Goal: Check status: Check status

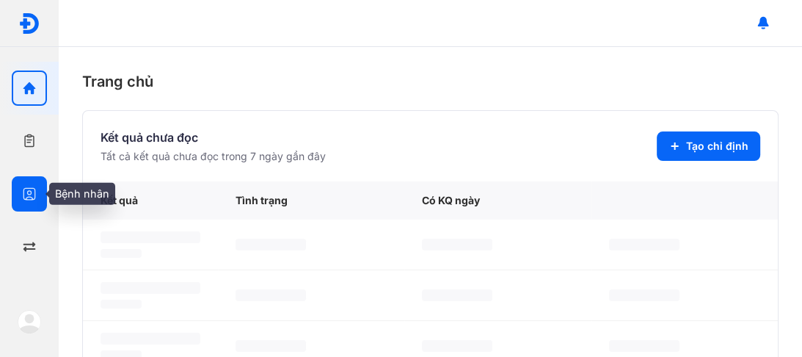
click at [29, 190] on icon "button" at bounding box center [29, 193] width 15 height 15
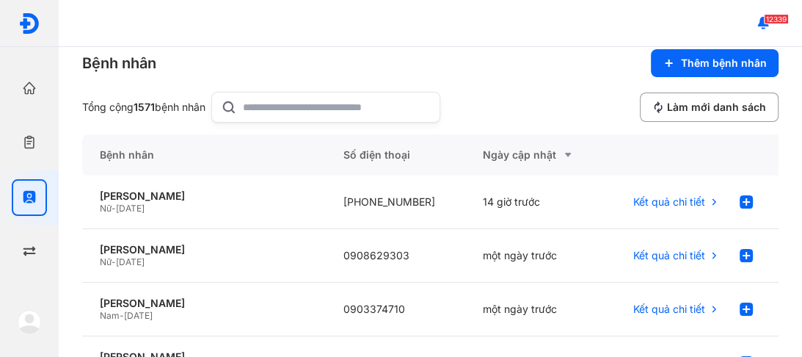
scroll to position [10, 0]
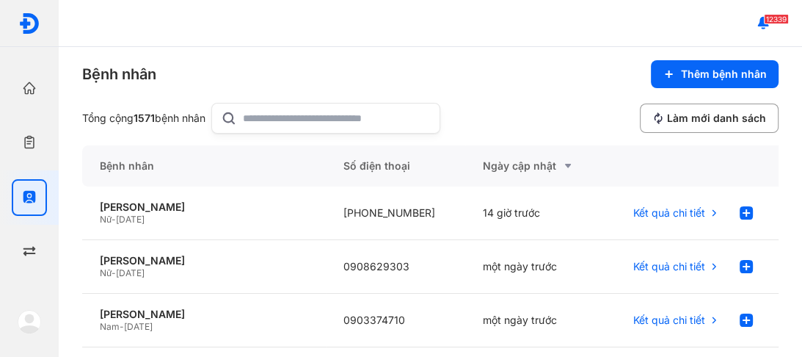
click at [283, 120] on input "text" at bounding box center [337, 117] width 188 height 29
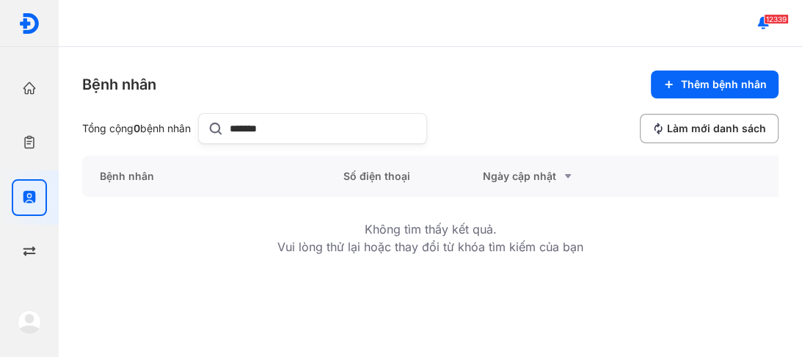
scroll to position [0, 0]
type input "**********"
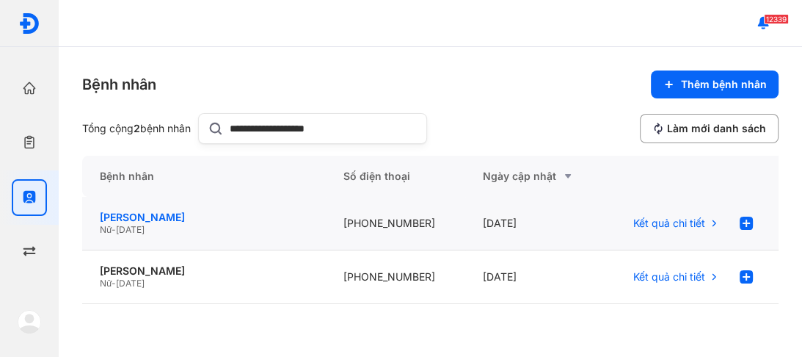
click at [181, 218] on div "[PERSON_NAME]" at bounding box center [204, 217] width 208 height 13
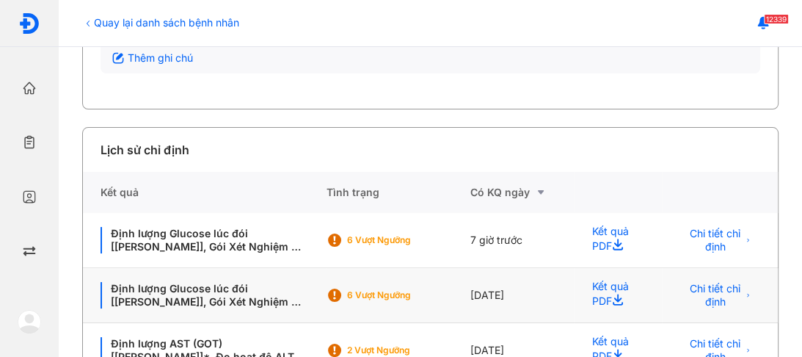
scroll to position [294, 0]
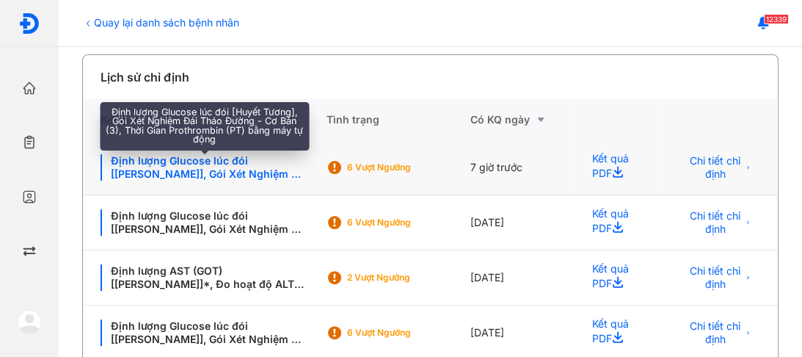
click at [197, 161] on div "Định lượng Glucose lúc đói [[PERSON_NAME]], Gói Xét Nghiệm Đái Tháo Đường - Cơ …" at bounding box center [205, 167] width 208 height 26
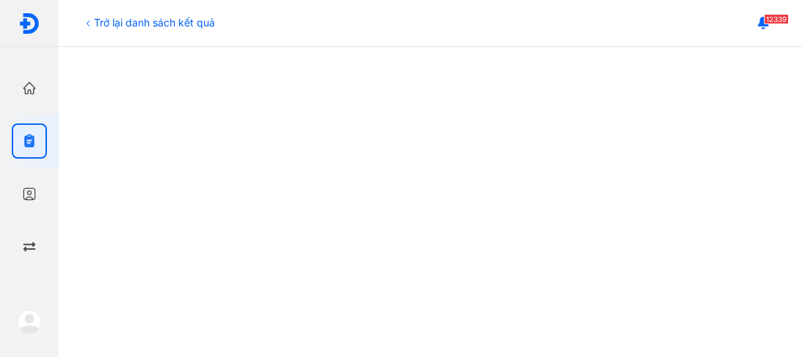
scroll to position [387, 0]
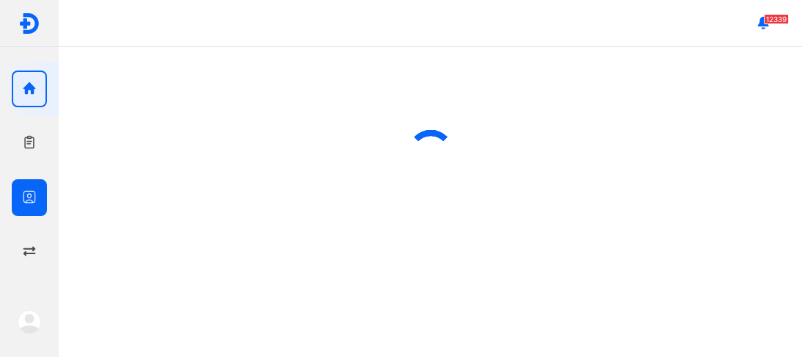
click at [29, 196] on icon "button" at bounding box center [29, 196] width 15 height 15
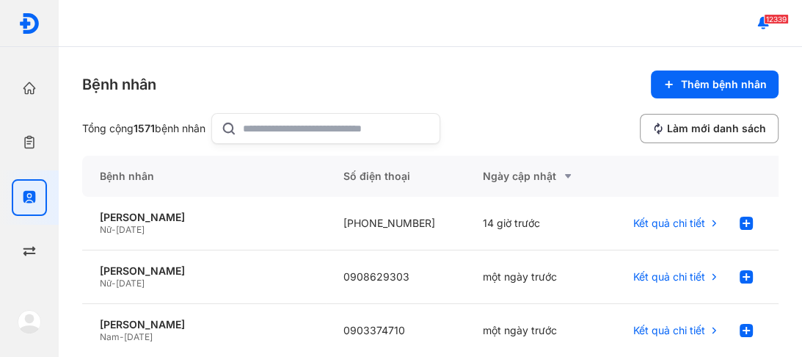
click at [274, 124] on input "text" at bounding box center [337, 128] width 188 height 29
type input "**********"
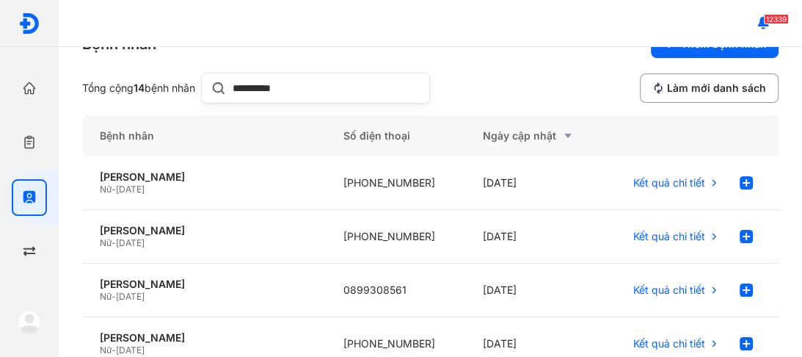
scroll to position [59, 0]
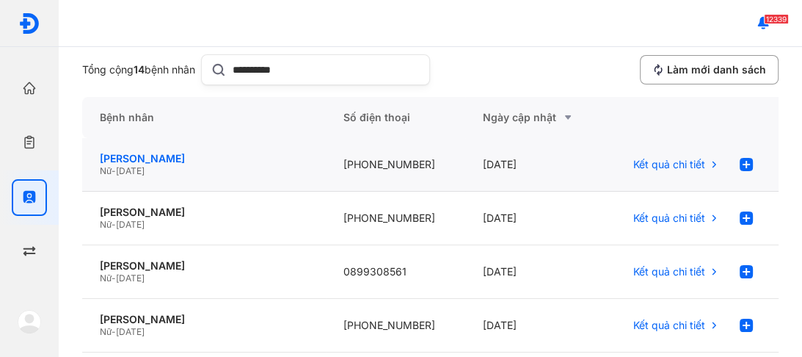
click at [197, 157] on div "[PERSON_NAME]" at bounding box center [204, 158] width 208 height 13
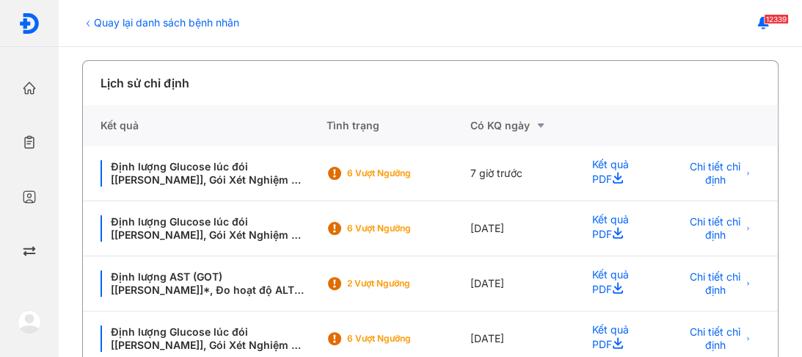
scroll to position [320, 0]
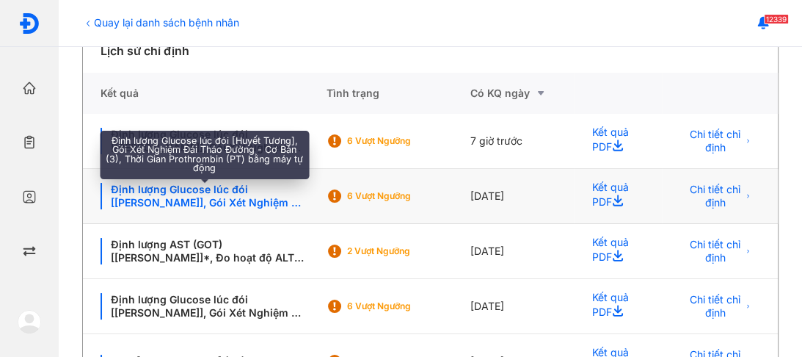
click at [200, 191] on div "Định lượng Glucose lúc đói [[PERSON_NAME]], Gói Xét Nghiệm Đái Tháo Đường - Cơ …" at bounding box center [205, 196] width 208 height 26
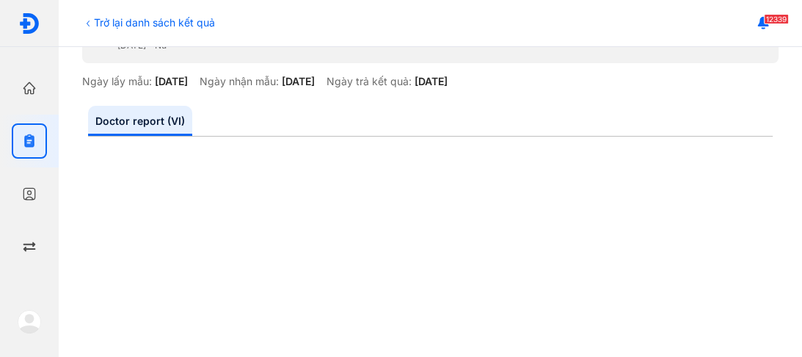
scroll to position [117, 0]
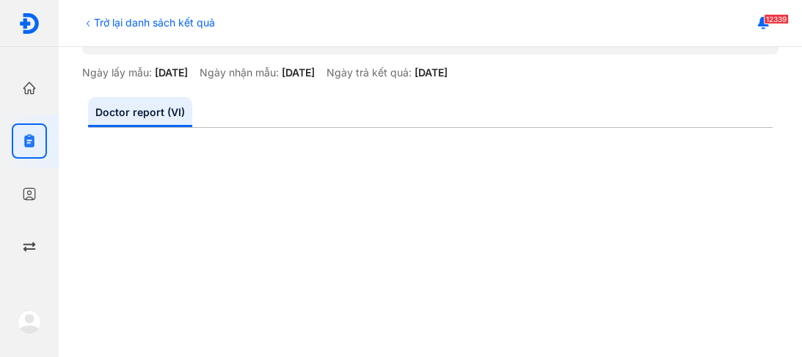
click at [94, 21] on div "Trở lại danh sách kết quả" at bounding box center [148, 22] width 133 height 15
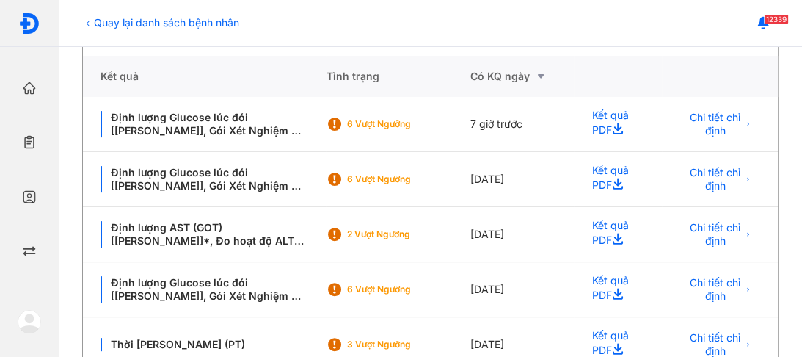
scroll to position [352, 0]
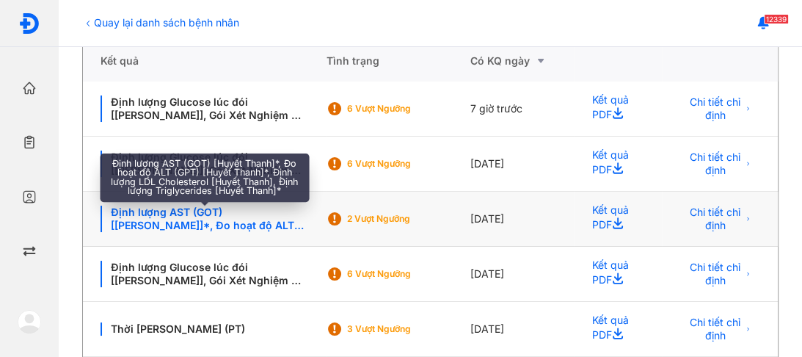
click at [219, 217] on div "Định lượng AST (GOT) [[PERSON_NAME]]*, Đo hoạt độ ALT (GPT) [Huyết Thanh]*, Địn…" at bounding box center [205, 218] width 208 height 26
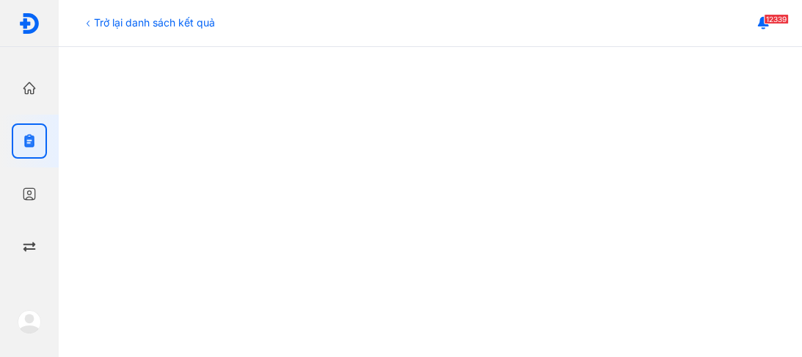
scroll to position [176, 0]
click at [118, 21] on div "Trở lại danh sách kết quả" at bounding box center [148, 22] width 133 height 15
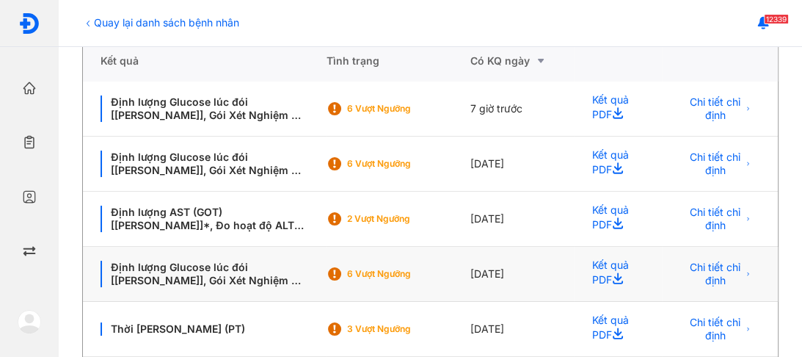
scroll to position [294, 0]
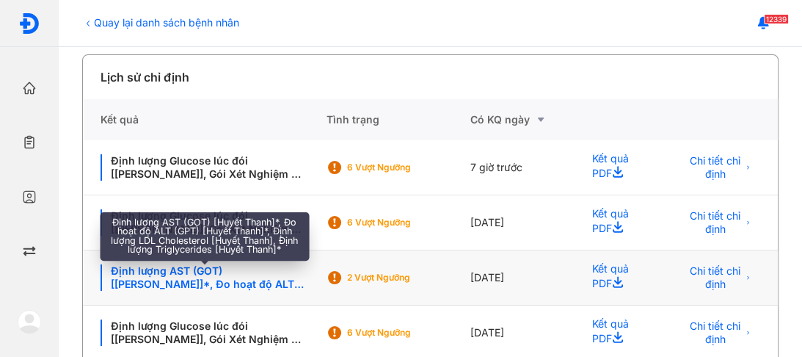
click at [245, 277] on div "Định lượng AST (GOT) [Huyết Thanh]*, Đo hoạt độ ALT (GPT) [Huyết Thanh]*, Định …" at bounding box center [205, 277] width 208 height 26
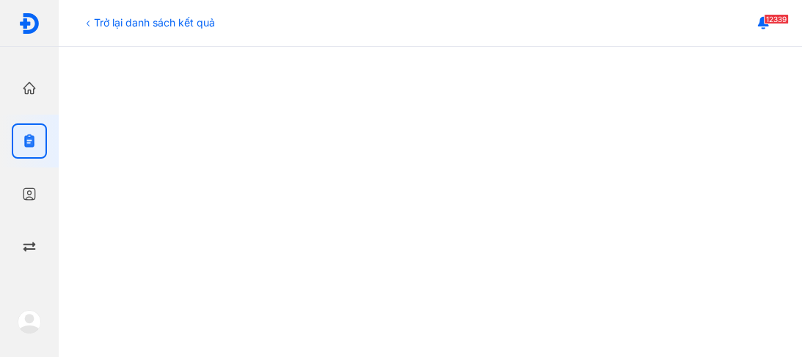
scroll to position [176, 0]
click at [159, 18] on div "Trở lại danh sách kết quả" at bounding box center [148, 22] width 133 height 15
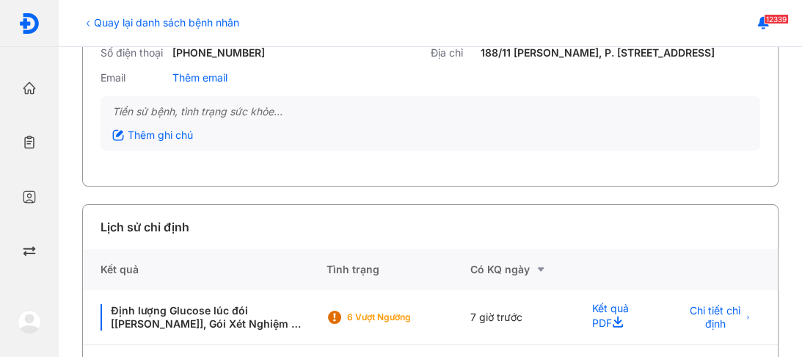
scroll to position [379, 0]
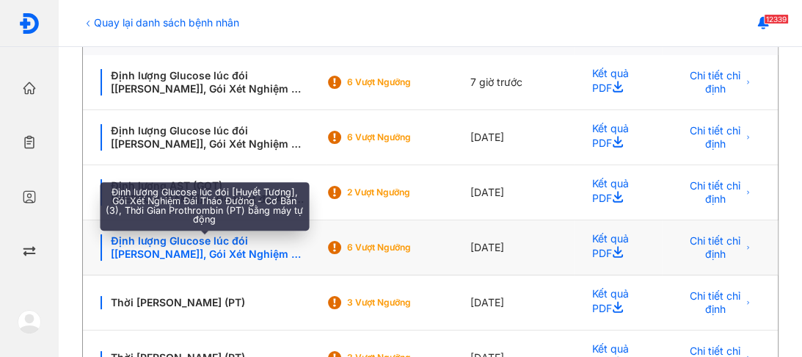
click at [207, 250] on div "Định lượng Glucose lúc đói [Huyết Tương], Gói Xét Nghiệm Đái Tháo Đường - Cơ Bả…" at bounding box center [205, 247] width 208 height 26
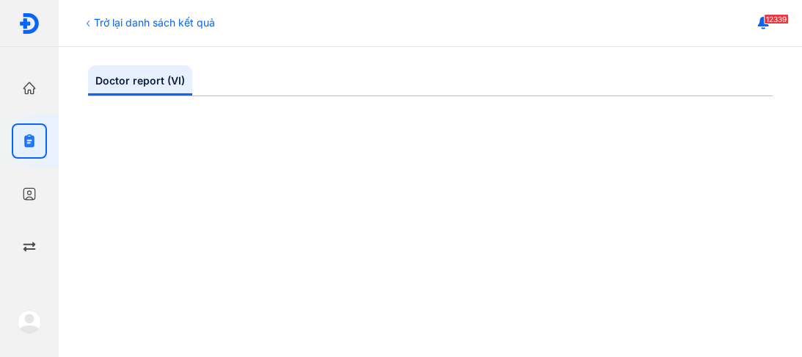
scroll to position [176, 0]
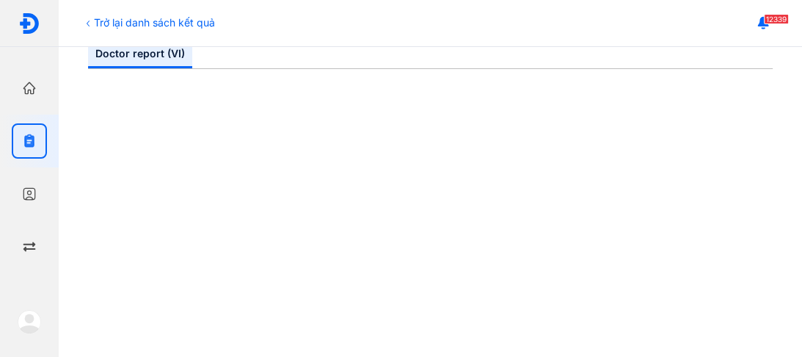
click at [126, 23] on div "Trở lại danh sách kết quả" at bounding box center [148, 22] width 133 height 15
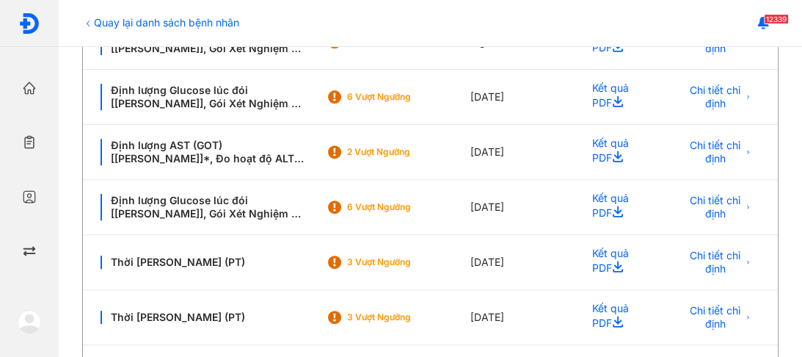
scroll to position [437, 0]
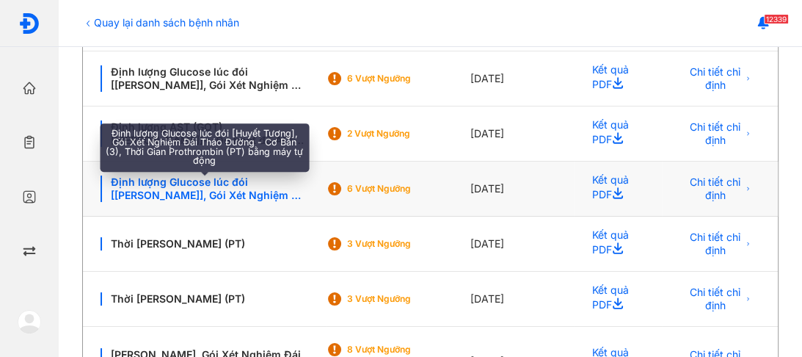
click at [197, 194] on div "Định lượng Glucose lúc đói [[PERSON_NAME]], Gói Xét Nghiệm Đái Tháo Đường - Cơ …" at bounding box center [205, 188] width 208 height 26
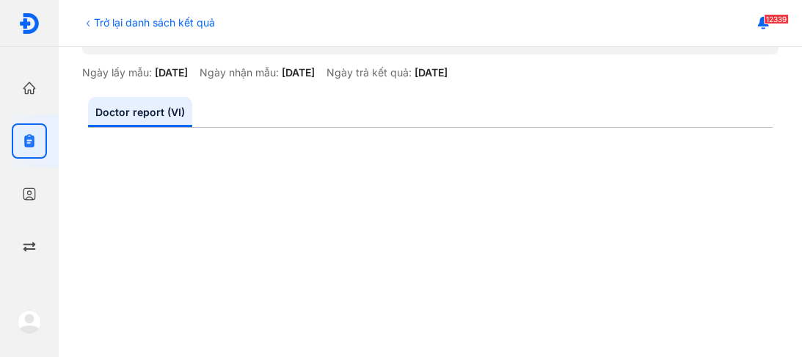
scroll to position [144, 0]
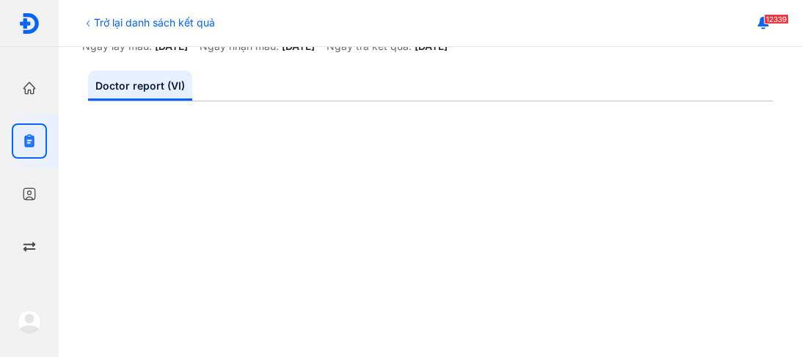
click at [124, 26] on div "Trở lại danh sách kết quả" at bounding box center [148, 22] width 133 height 15
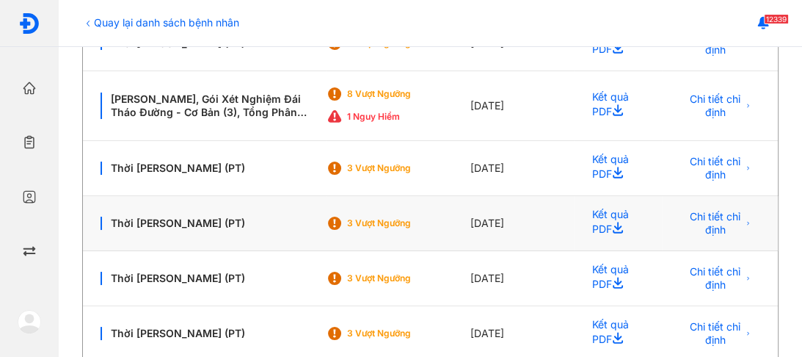
scroll to position [672, 0]
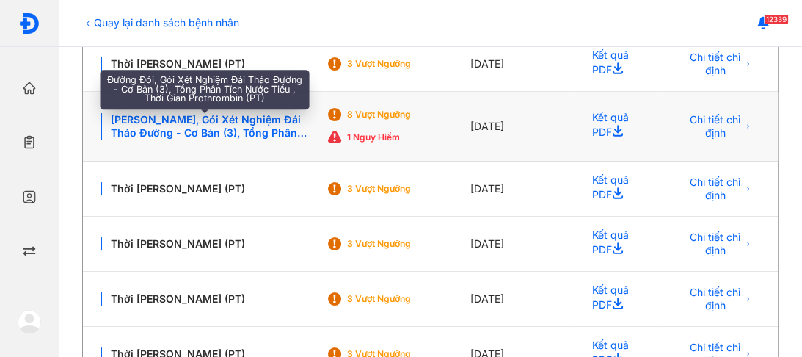
click at [246, 125] on div "[PERSON_NAME], Gói Xét Nghiệm Đái Tháo Đường - Cơ Bản (3), Tổng Phân Tích Nước …" at bounding box center [205, 126] width 208 height 26
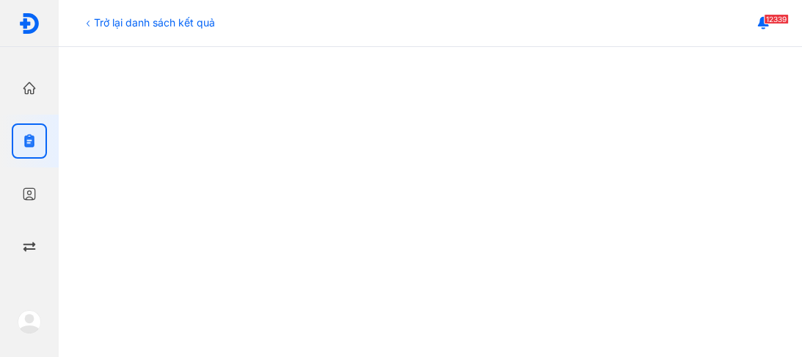
scroll to position [587, 0]
